Goal: Navigation & Orientation: Understand site structure

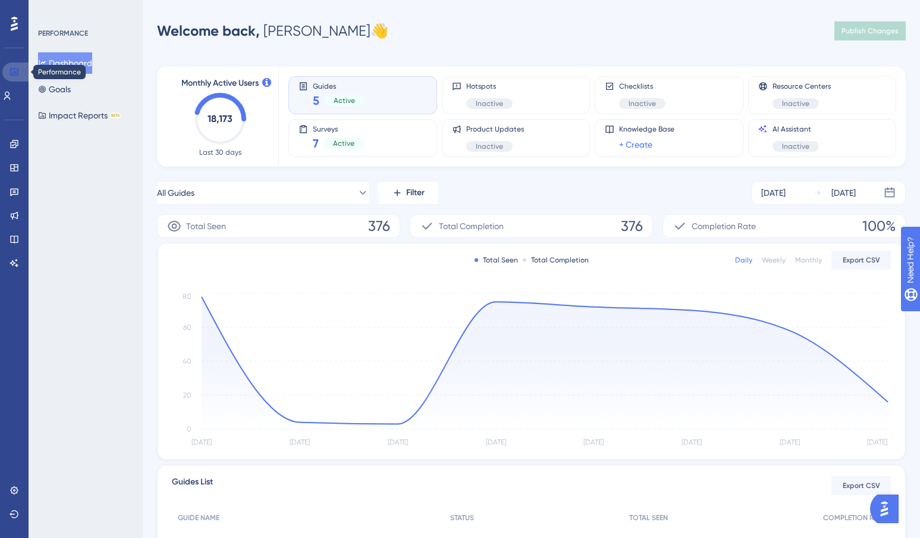
drag, startPoint x: 13, startPoint y: 69, endPoint x: 41, endPoint y: 60, distance: 29.3
click at [14, 69] on icon at bounding box center [15, 72] width 10 height 10
click at [59, 59] on button "Dashboard" at bounding box center [65, 62] width 54 height 21
click at [15, 161] on link at bounding box center [15, 167] width 10 height 19
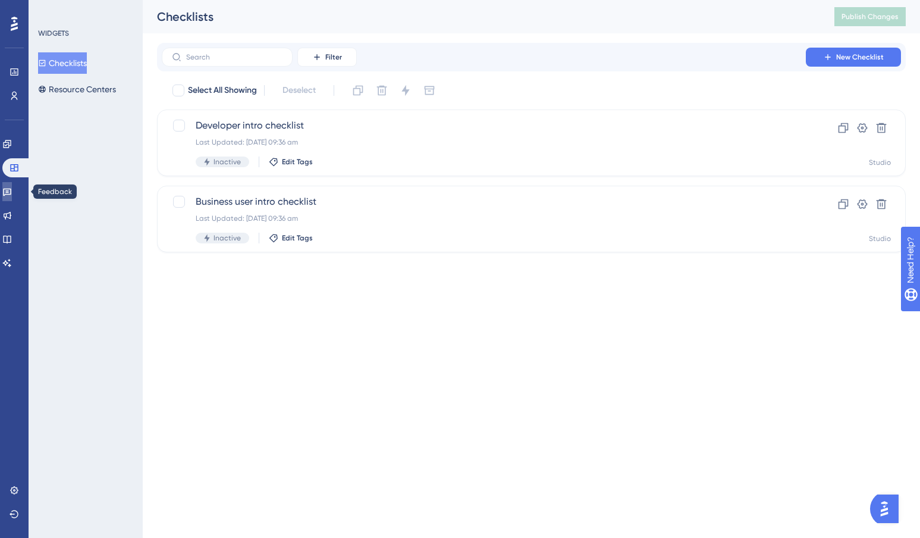
click at [12, 193] on icon at bounding box center [7, 192] width 10 height 10
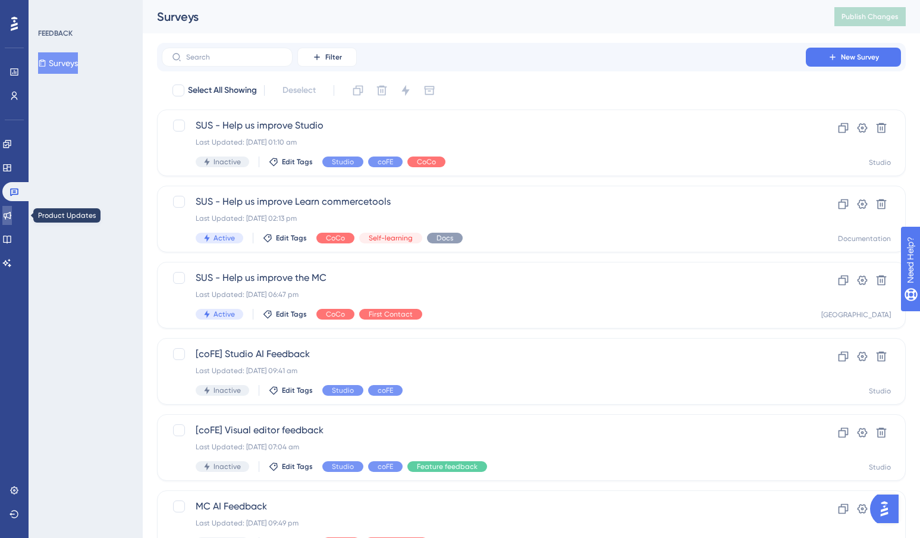
click at [12, 215] on icon at bounding box center [7, 216] width 10 height 10
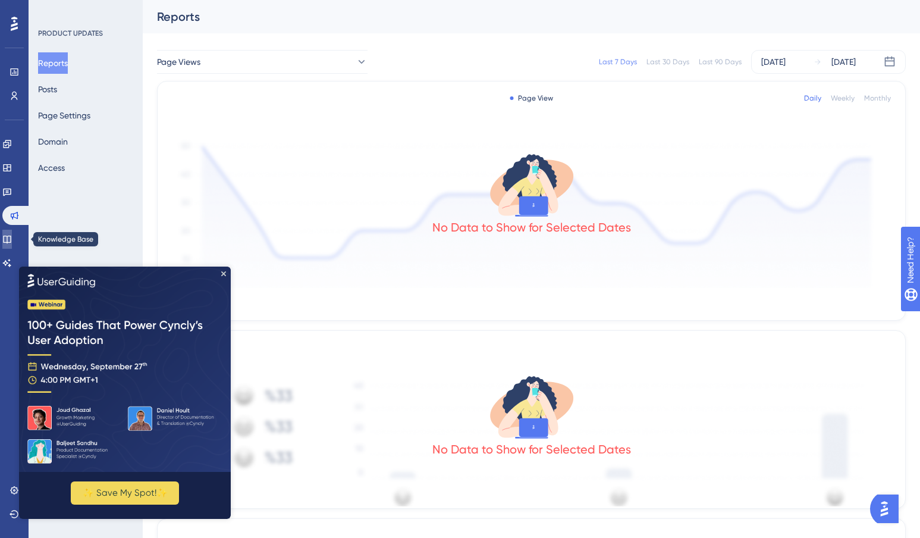
click at [11, 236] on icon at bounding box center [7, 240] width 8 height 8
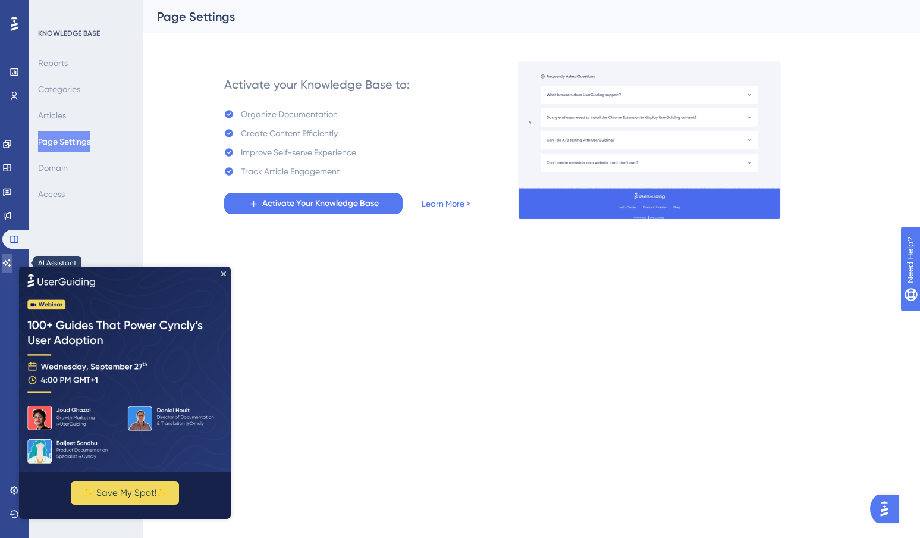
click at [11, 263] on icon at bounding box center [7, 263] width 8 height 8
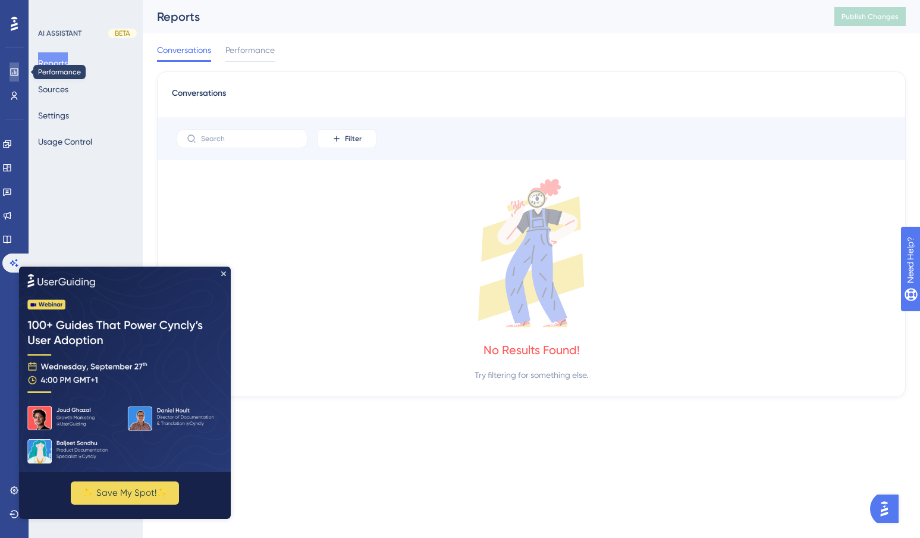
click at [19, 65] on link at bounding box center [15, 71] width 10 height 19
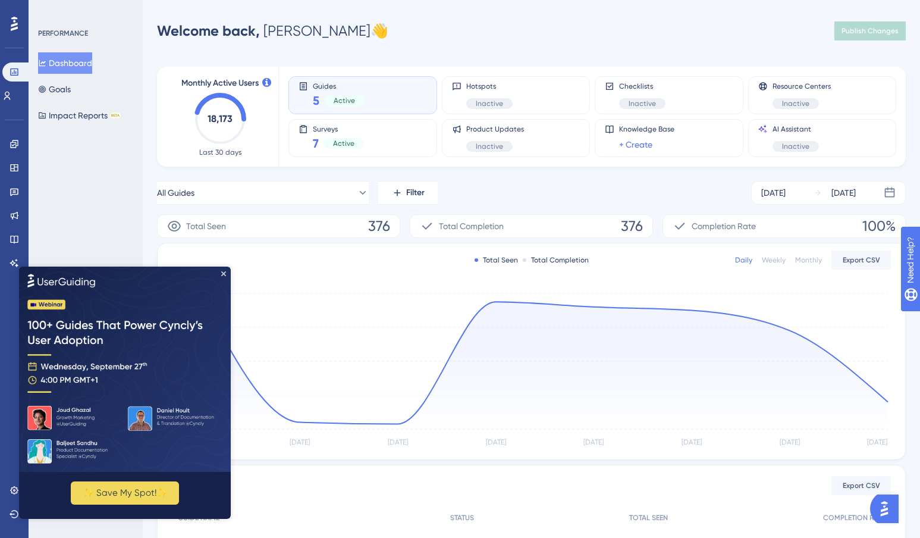
click at [17, 30] on icon at bounding box center [14, 23] width 7 height 15
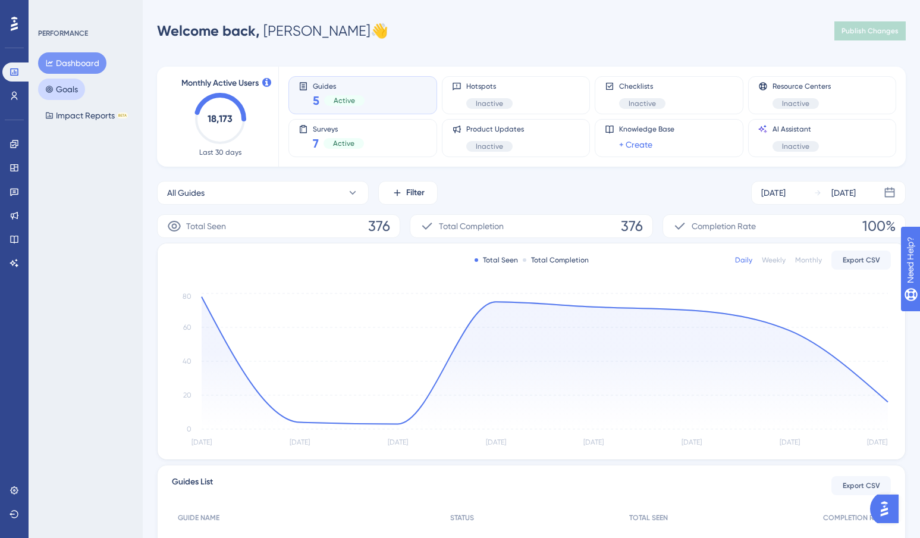
click at [70, 92] on button "Goals" at bounding box center [61, 89] width 47 height 21
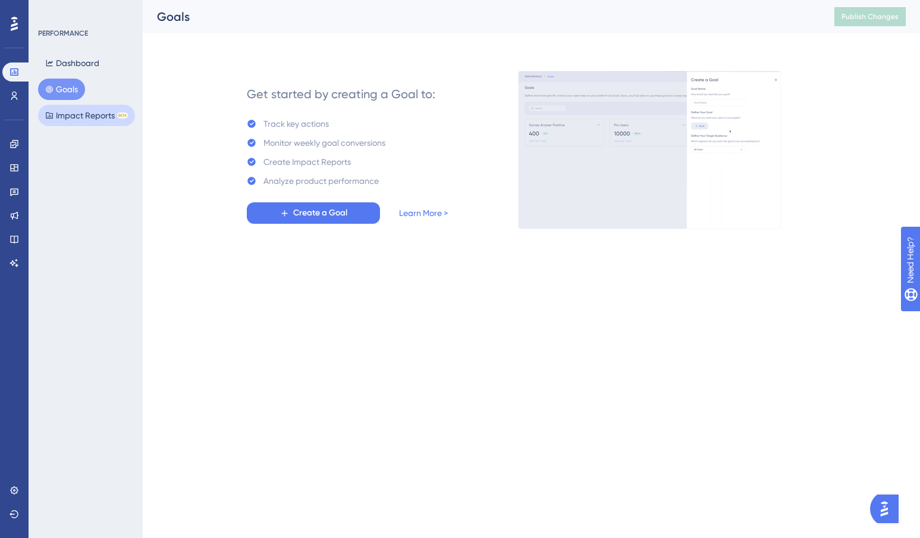
click at [67, 118] on button "Impact Reports BETA" at bounding box center [86, 115] width 97 height 21
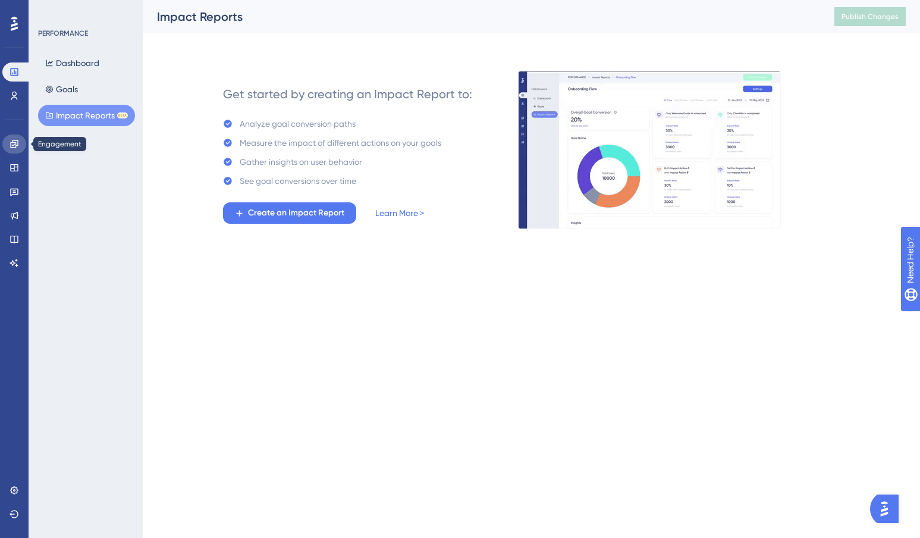
click at [10, 144] on icon at bounding box center [15, 144] width 10 height 10
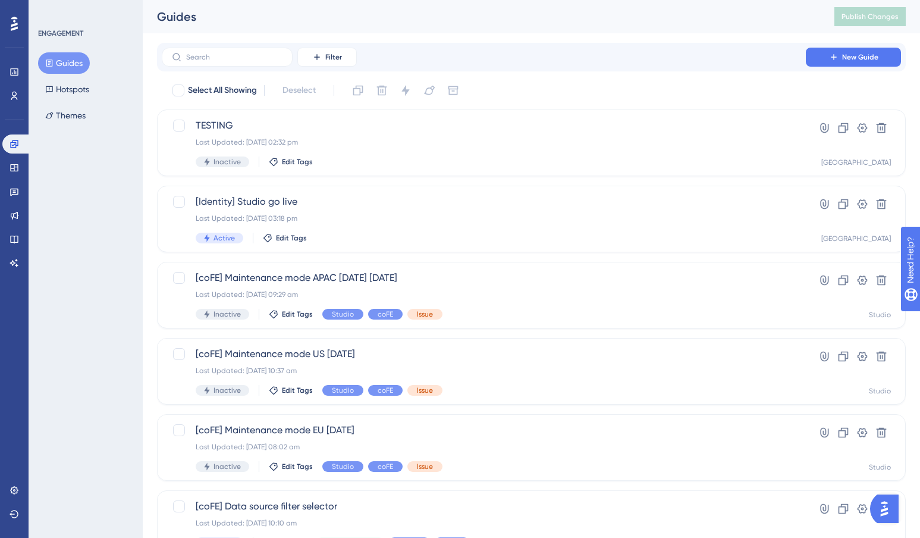
scroll to position [12, 0]
